Goal: Navigation & Orientation: Find specific page/section

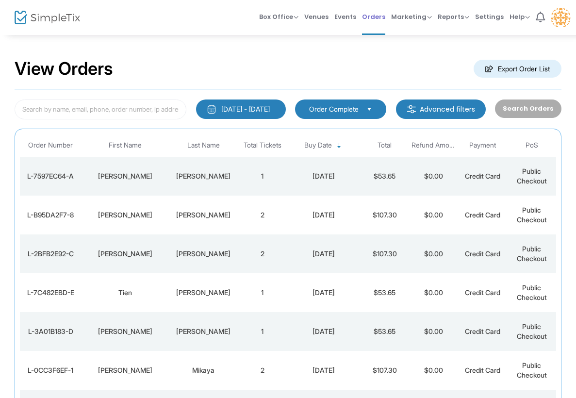
click at [374, 15] on span "Orders" at bounding box center [373, 16] width 23 height 25
click at [353, 16] on span "Events" at bounding box center [345, 16] width 22 height 25
